Goal: Information Seeking & Learning: Learn about a topic

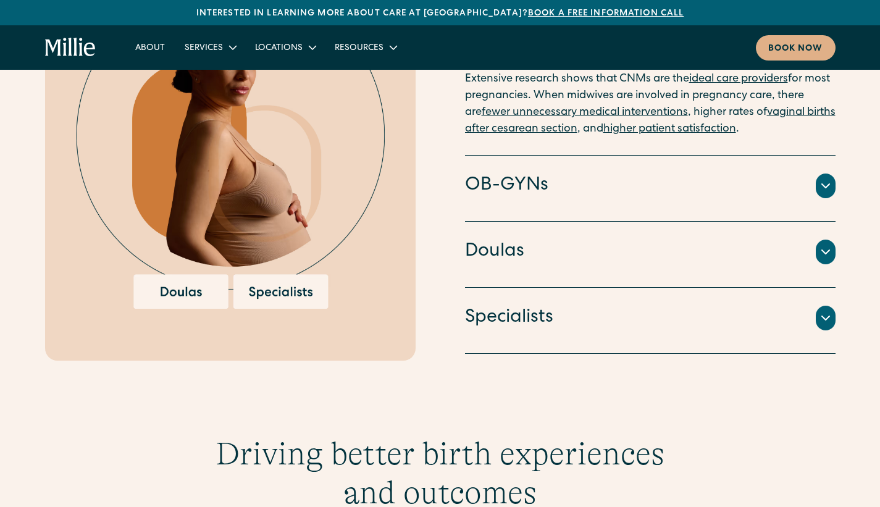
scroll to position [1559, 0]
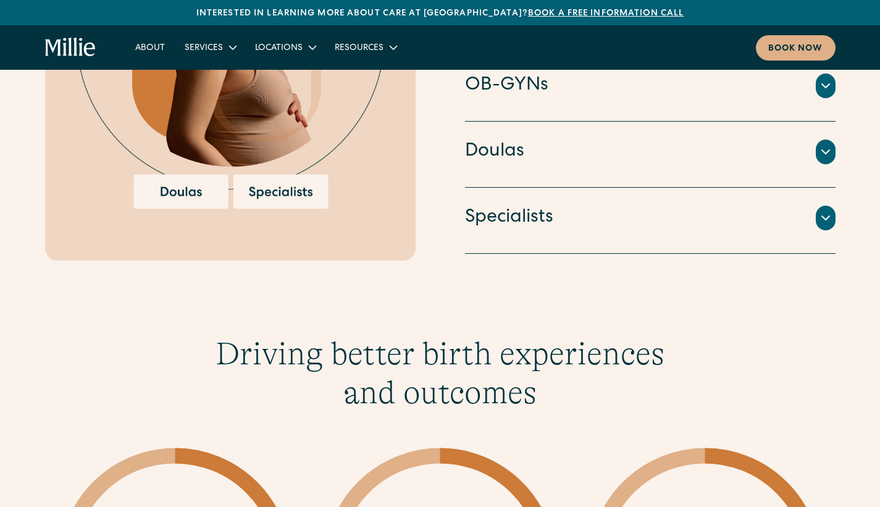
click at [491, 231] on div "An integrated team of lactation consultants, nutritionists, therapists, and oth…" at bounding box center [650, 233] width 371 height 5
click at [829, 209] on div at bounding box center [826, 218] width 20 height 25
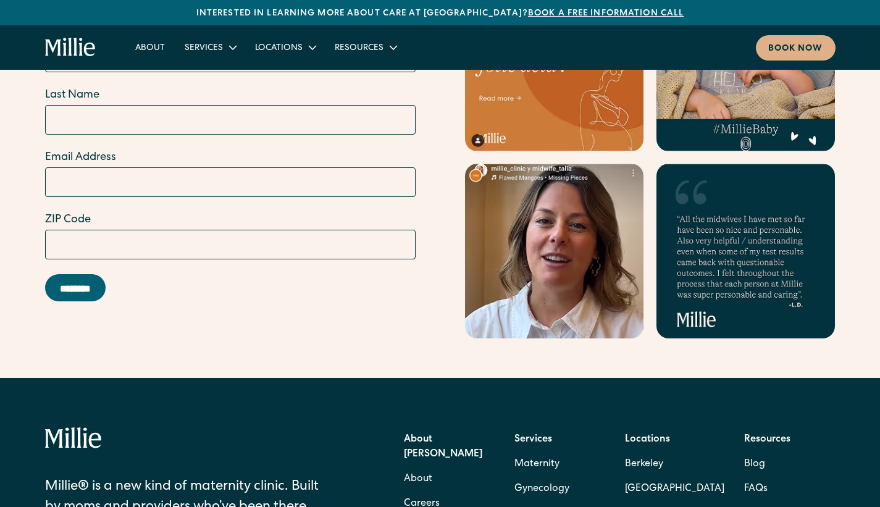
scroll to position [5042, 0]
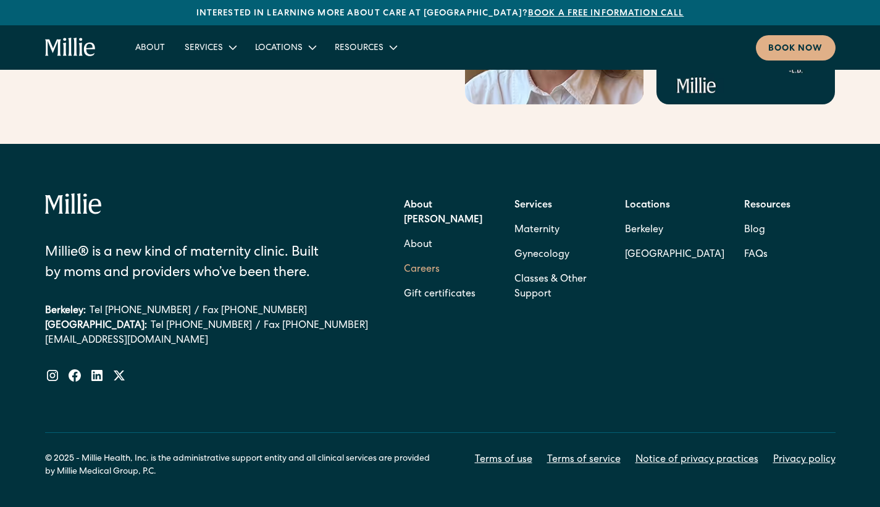
click at [430, 258] on link "Careers" at bounding box center [422, 270] width 36 height 25
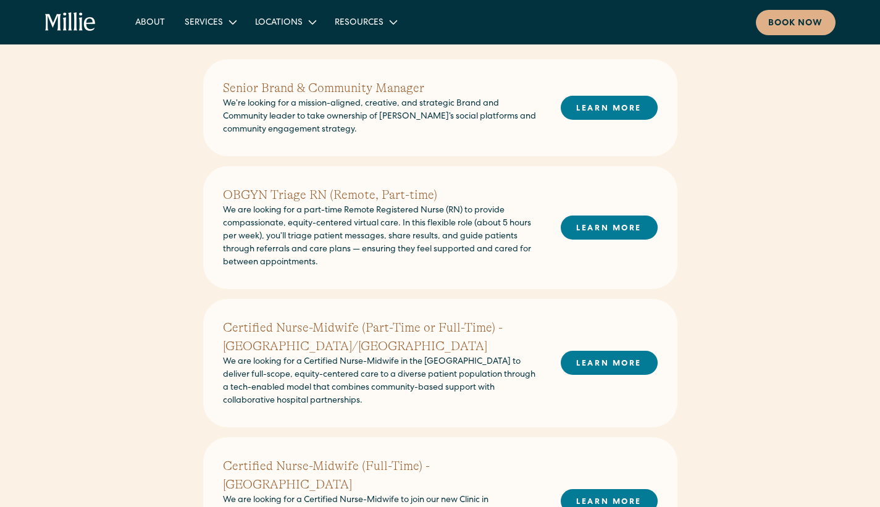
scroll to position [317, 0]
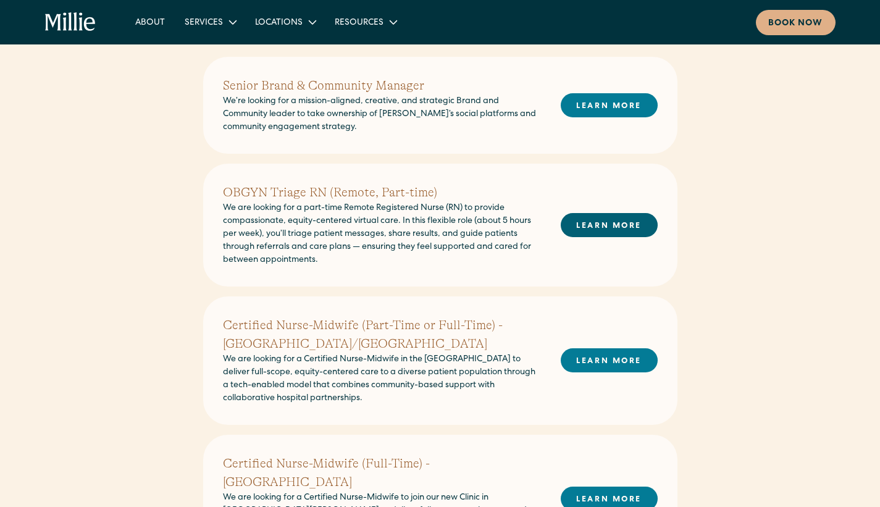
click at [606, 229] on link "LEARN MORE" at bounding box center [609, 225] width 97 height 24
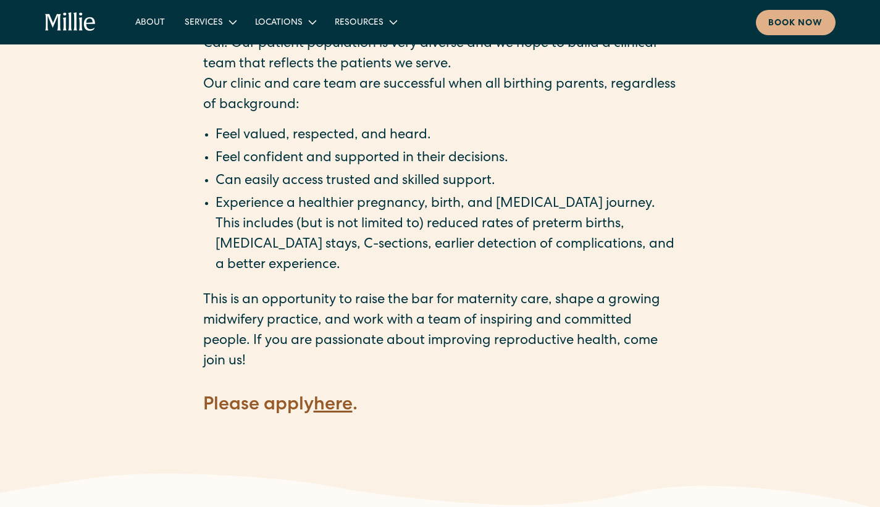
scroll to position [1596, 0]
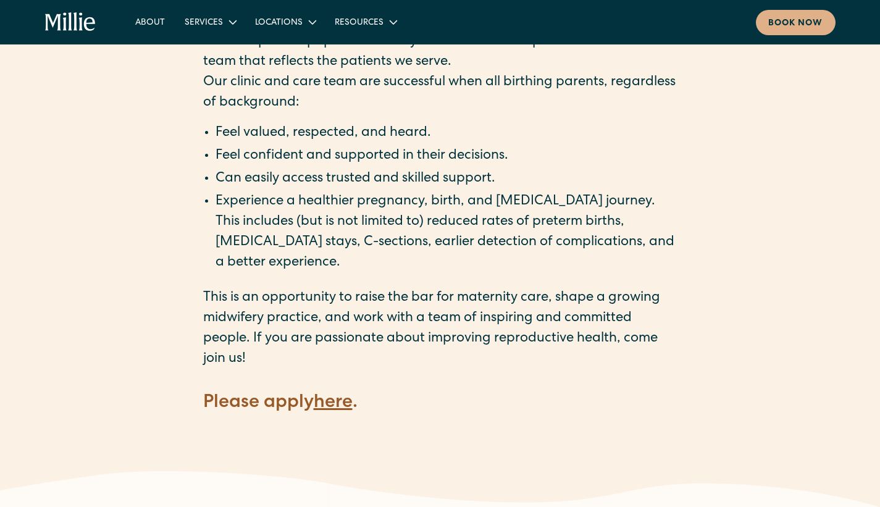
click at [332, 394] on strong "here" at bounding box center [333, 403] width 39 height 19
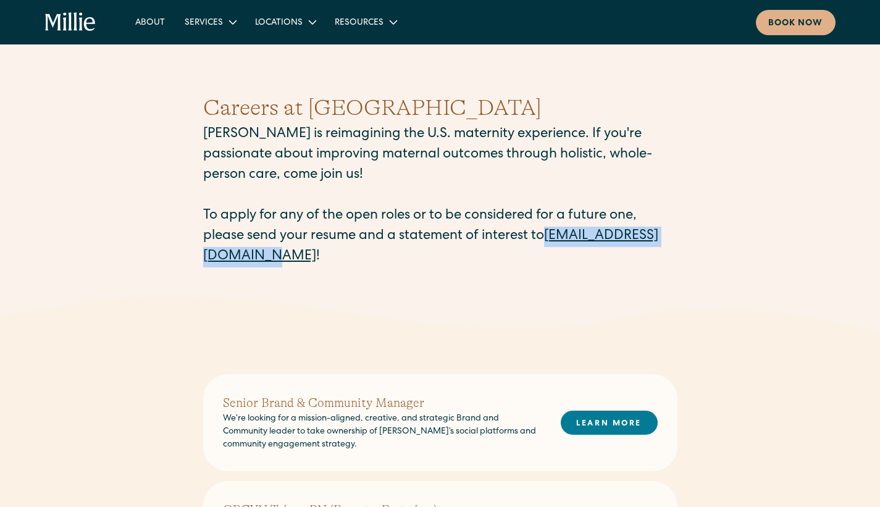
drag, startPoint x: 193, startPoint y: 259, endPoint x: 350, endPoint y: 262, distance: 156.3
click at [350, 262] on div "Careers at [PERSON_NAME] [PERSON_NAME] is reimagining the U.S. maternity experi…" at bounding box center [440, 179] width 880 height 235
copy link "careers@millieclinic.com"
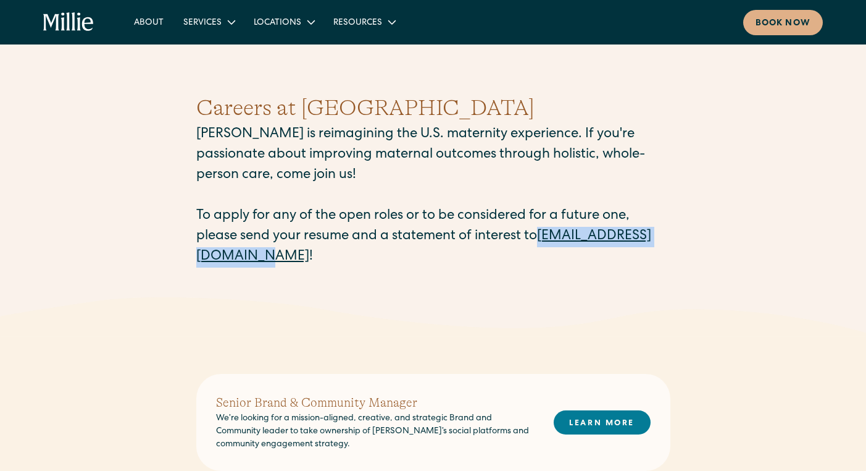
click at [300, 170] on p "Millie is reimagining the U.S. maternity experience. If you're passionate about…" at bounding box center [433, 196] width 474 height 143
click at [75, 19] on icon "home" at bounding box center [68, 22] width 51 height 20
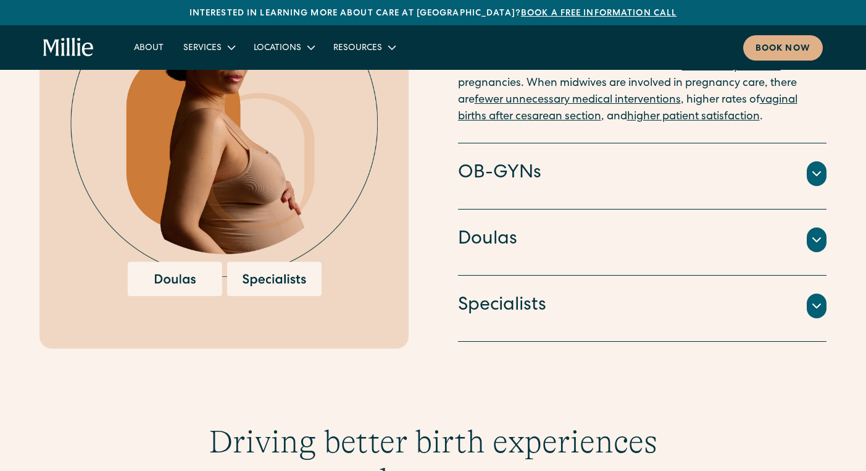
scroll to position [1471, 0]
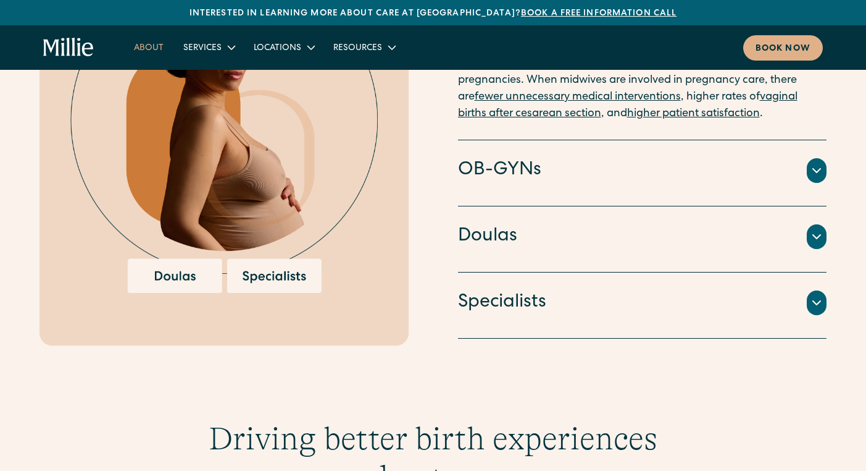
click at [136, 56] on link "About" at bounding box center [148, 47] width 49 height 20
